Goal: Transaction & Acquisition: Purchase product/service

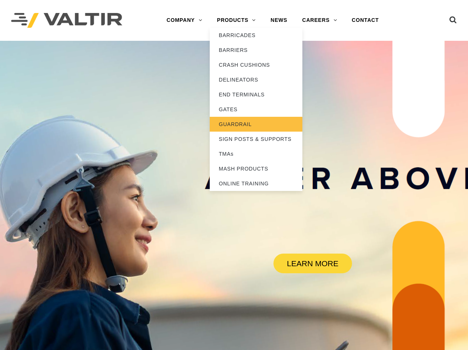
click at [239, 123] on link "GUARDRAIL" at bounding box center [256, 124] width 93 height 15
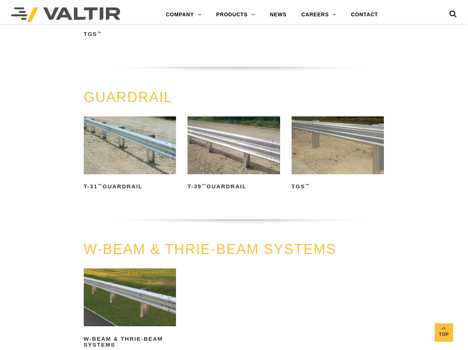
scroll to position [445, 0]
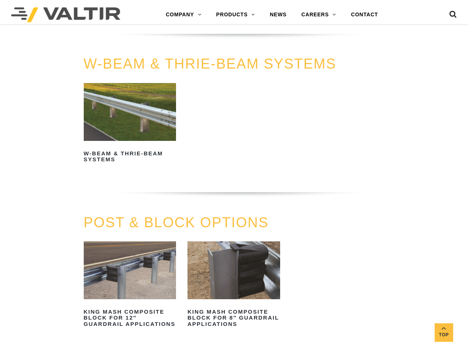
click at [231, 286] on img at bounding box center [234, 270] width 93 height 58
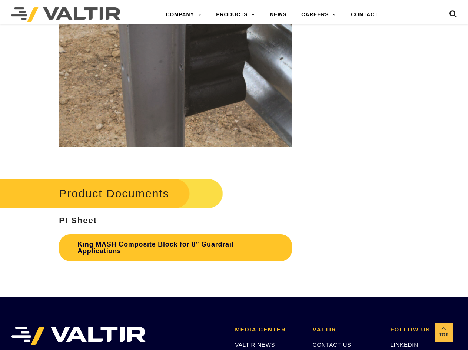
scroll to position [1328, 0]
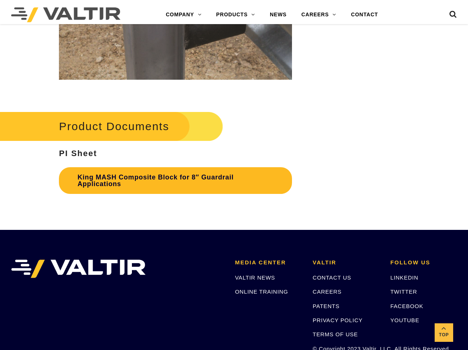
click at [115, 185] on link "King MASH Composite Block for 8″ Guardrail Applications" at bounding box center [175, 180] width 233 height 27
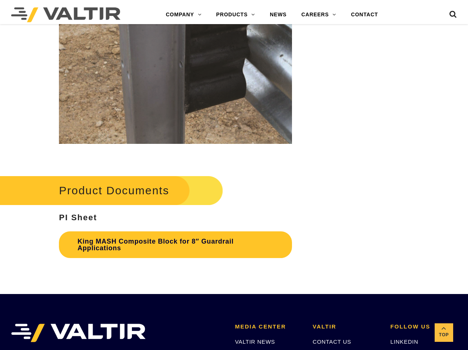
scroll to position [1254, 0]
